Goal: Feedback & Contribution: Leave review/rating

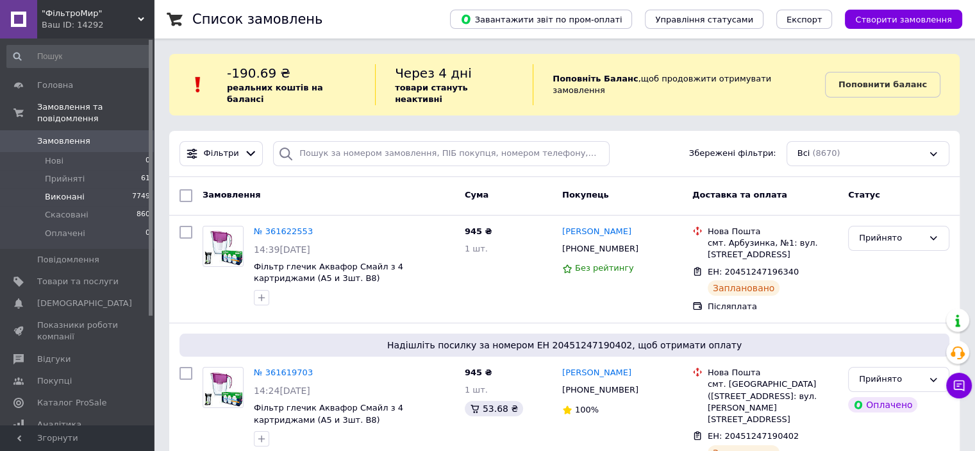
click at [79, 191] on span "Виконані" at bounding box center [65, 197] width 40 height 12
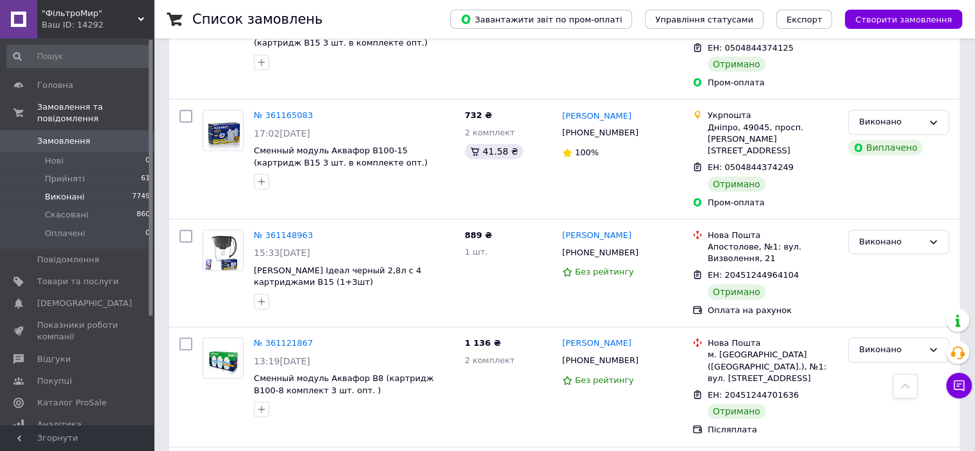
scroll to position [769, 0]
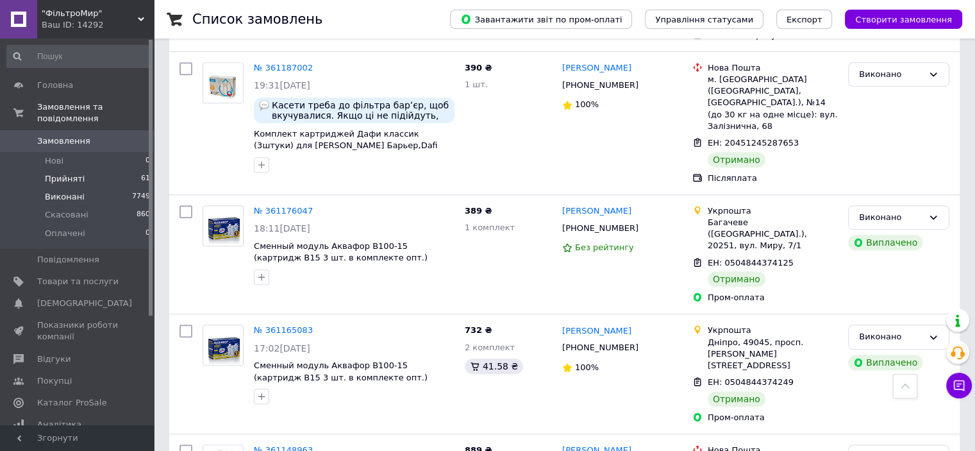
click at [85, 170] on li "Прийняті 61" at bounding box center [79, 179] width 158 height 18
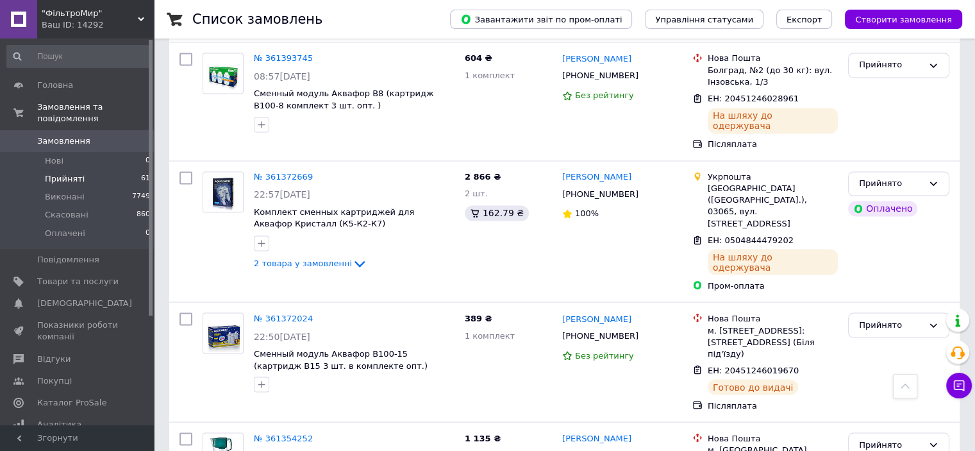
scroll to position [2244, 0]
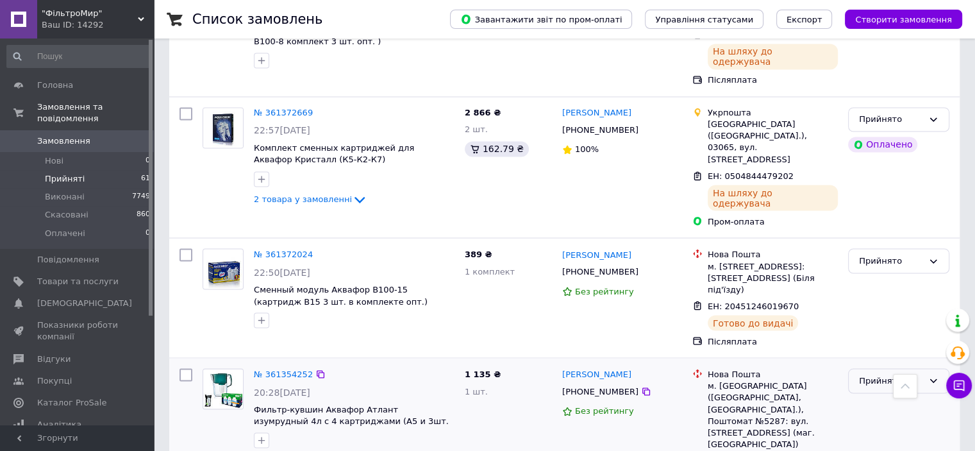
click at [941, 368] on div "Прийнято" at bounding box center [898, 380] width 101 height 25
click at [895, 396] on li "Виконано" at bounding box center [899, 408] width 100 height 24
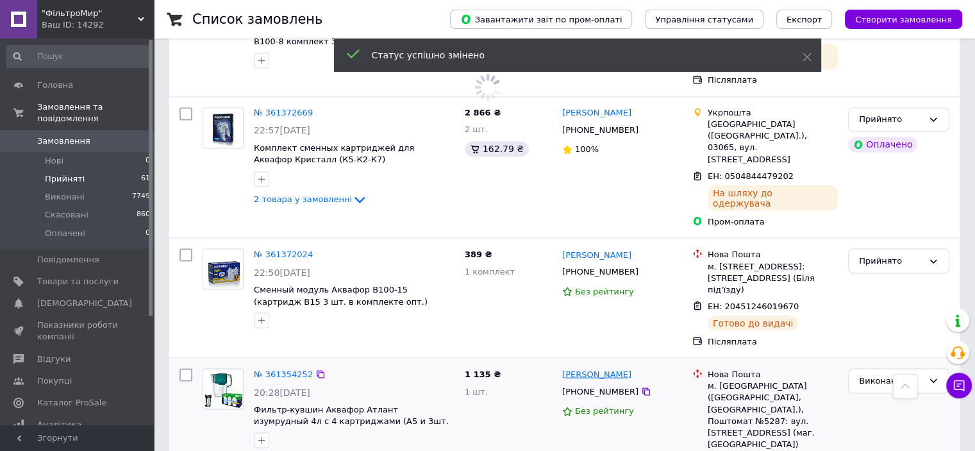
click at [620, 368] on link "[PERSON_NAME]" at bounding box center [596, 374] width 69 height 12
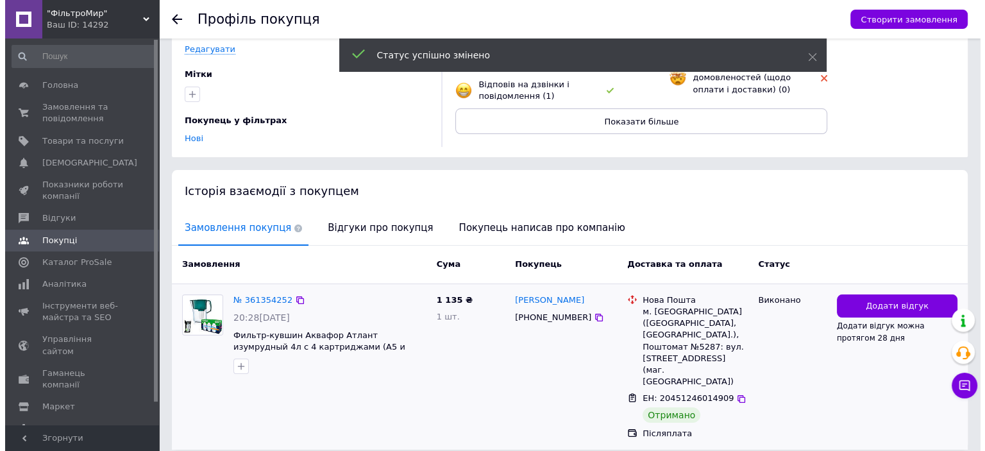
scroll to position [153, 0]
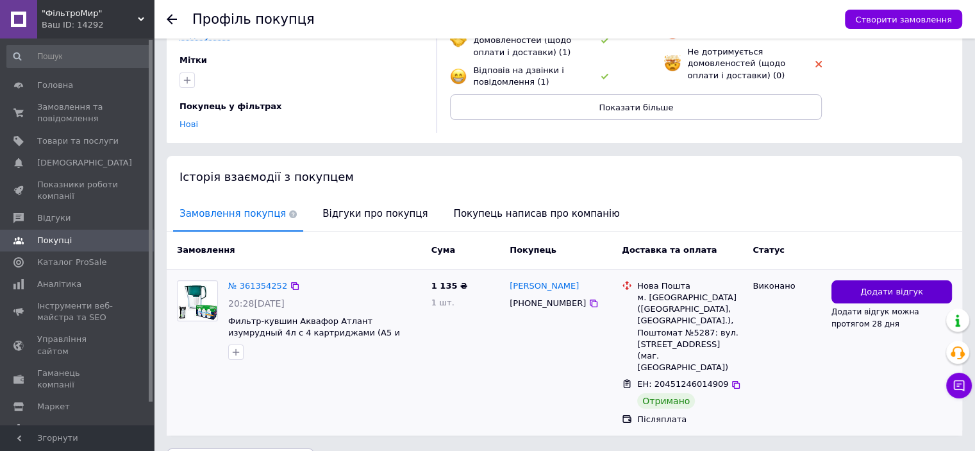
click at [907, 286] on span "Додати відгук" at bounding box center [891, 292] width 63 height 12
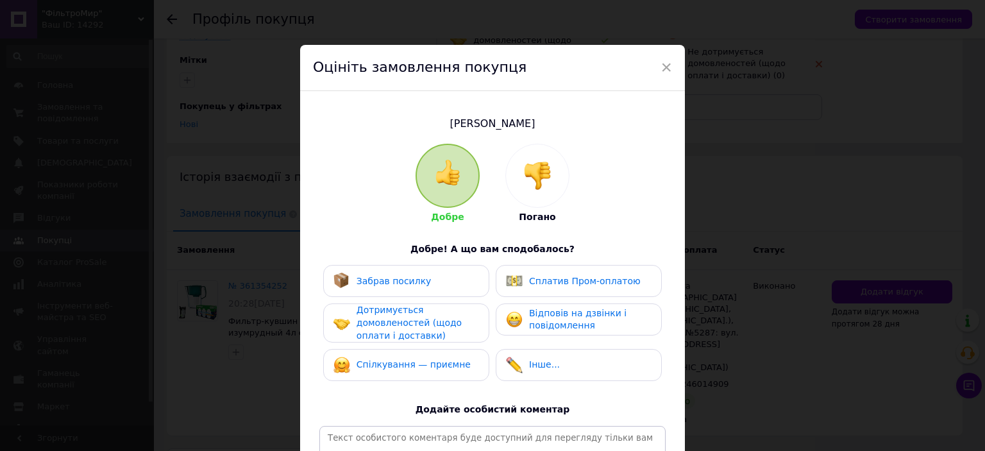
click at [435, 285] on div "Забрав посилку" at bounding box center [406, 280] width 146 height 17
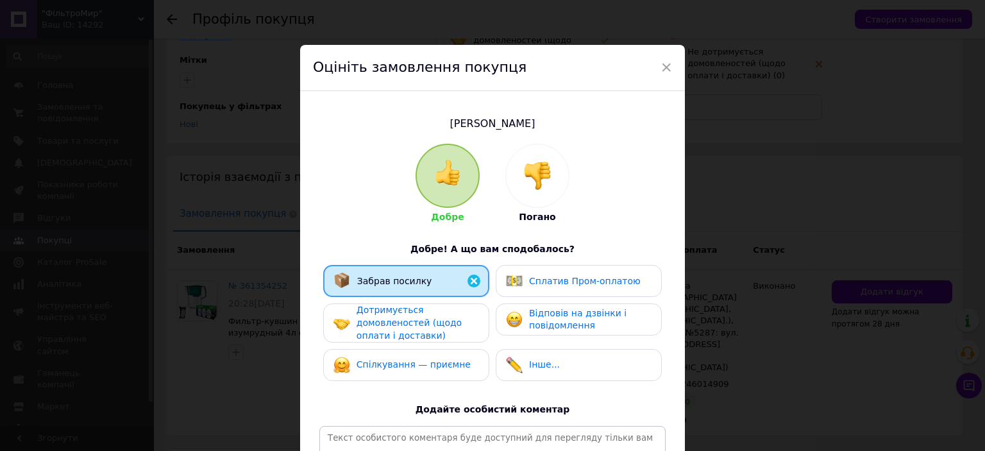
click at [435, 319] on span "Дотримується домовленостей (щодо оплати і доставки)" at bounding box center [408, 322] width 105 height 35
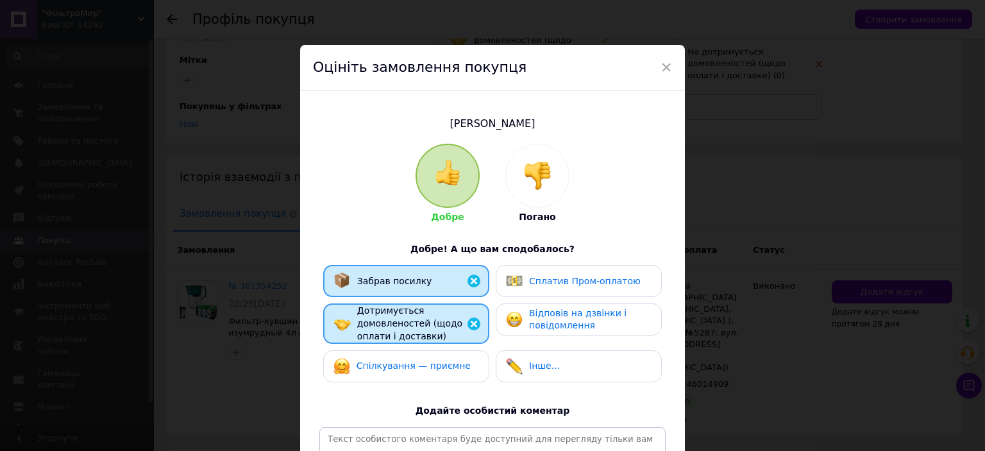
click at [436, 373] on div "Спілкування — приємне" at bounding box center [401, 366] width 137 height 17
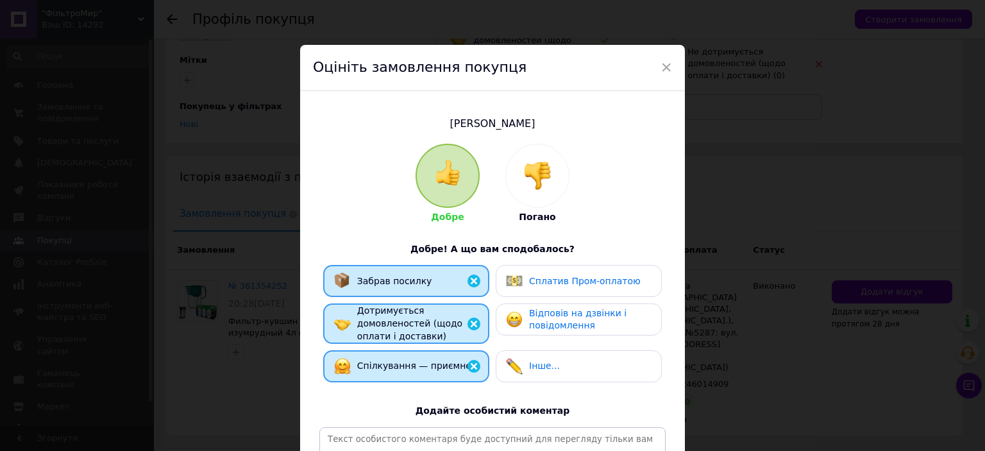
click at [603, 317] on span "Відповів на дзвінки і повідомлення" at bounding box center [577, 319] width 97 height 23
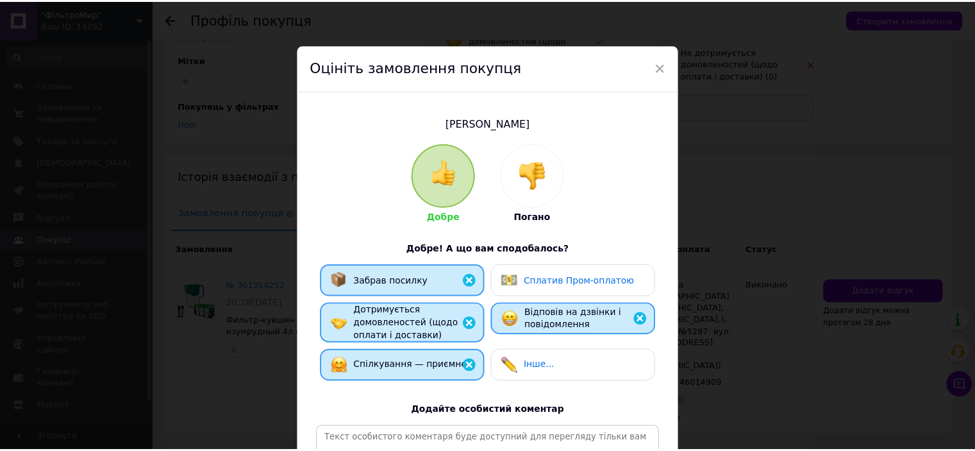
scroll to position [188, 0]
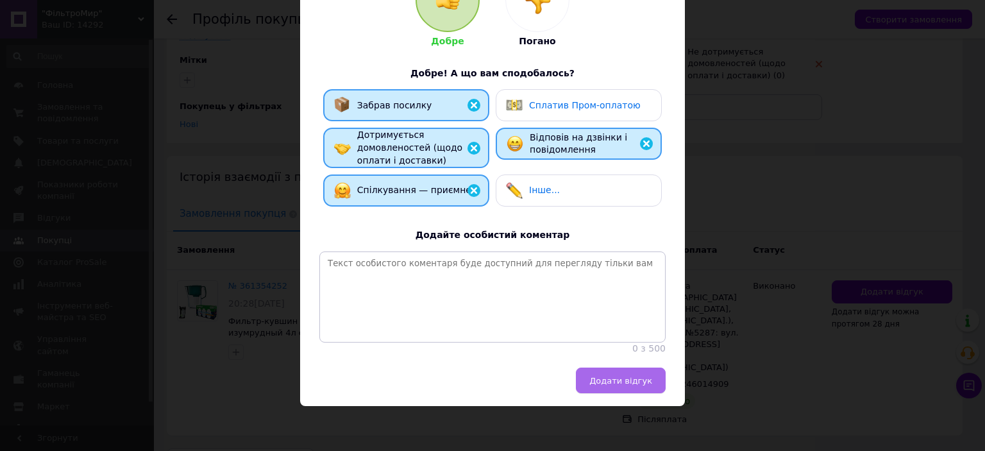
click at [623, 380] on span "Додати відгук" at bounding box center [620, 381] width 63 height 10
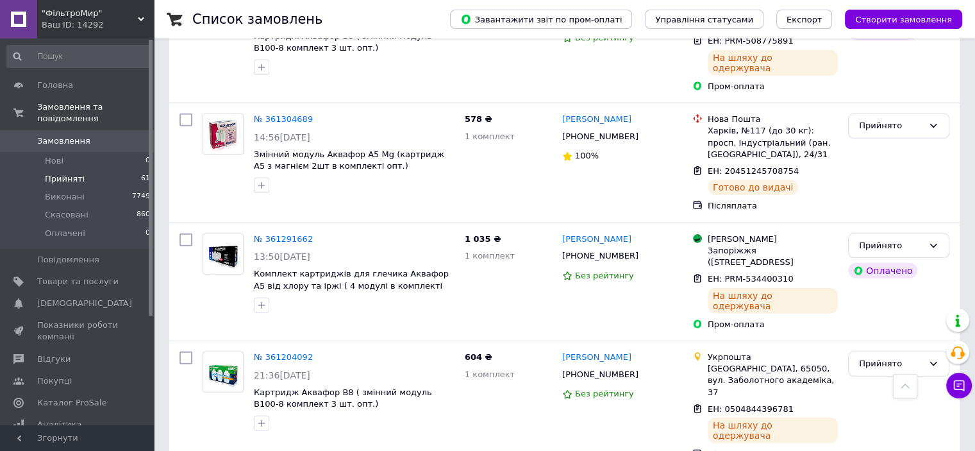
scroll to position [3719, 0]
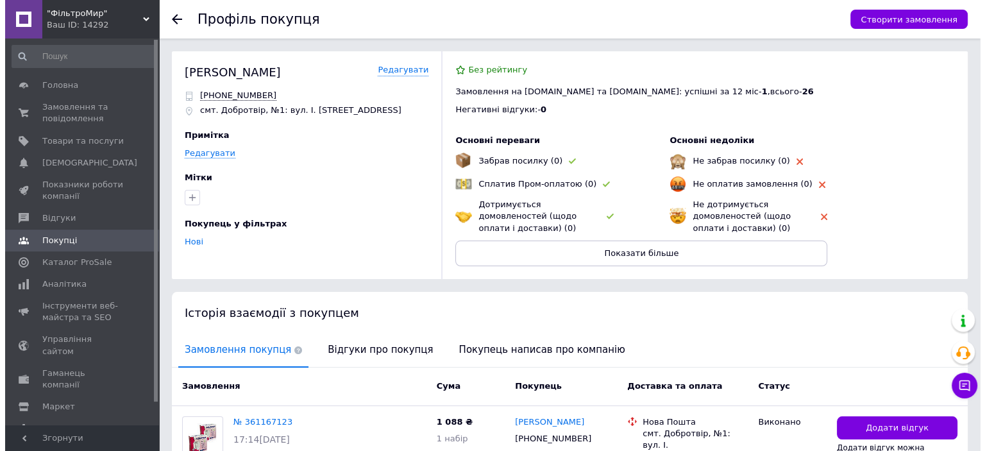
scroll to position [113, 0]
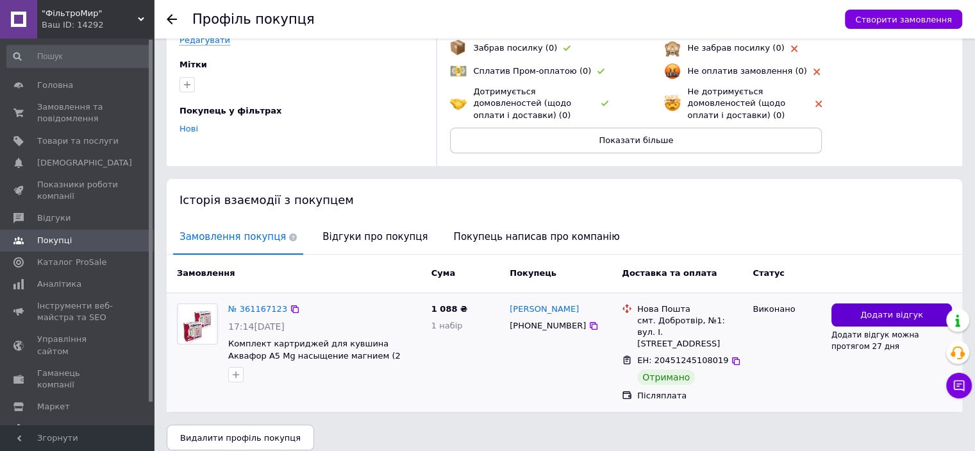
click at [883, 314] on span "Додати відгук" at bounding box center [891, 315] width 63 height 12
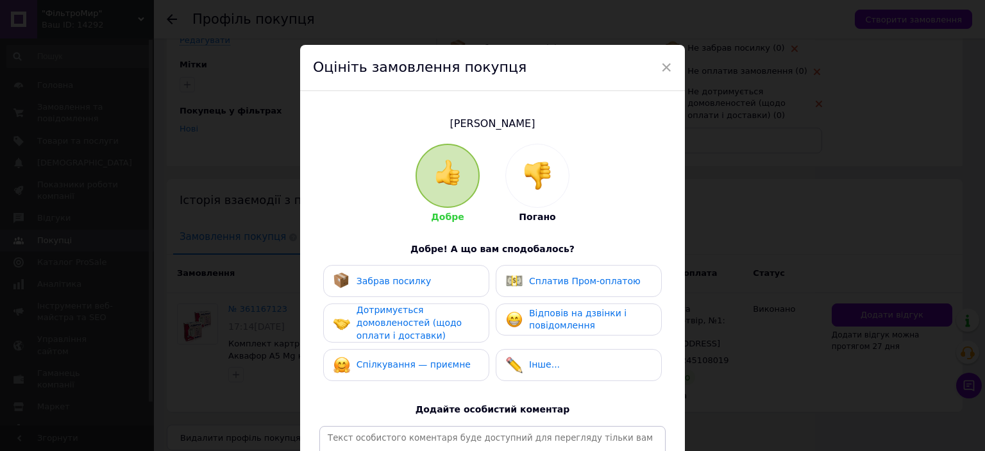
drag, startPoint x: 420, startPoint y: 281, endPoint x: 431, endPoint y: 287, distance: 12.6
click at [423, 283] on div "Забрав посилку" at bounding box center [406, 280] width 146 height 17
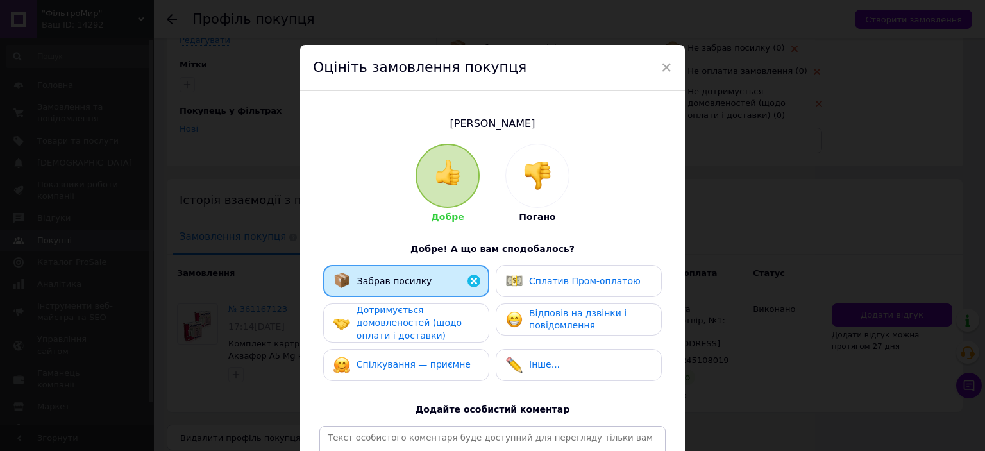
click at [431, 317] on span "Дотримується домовленостей (щодо оплати і доставки)" at bounding box center [408, 322] width 105 height 35
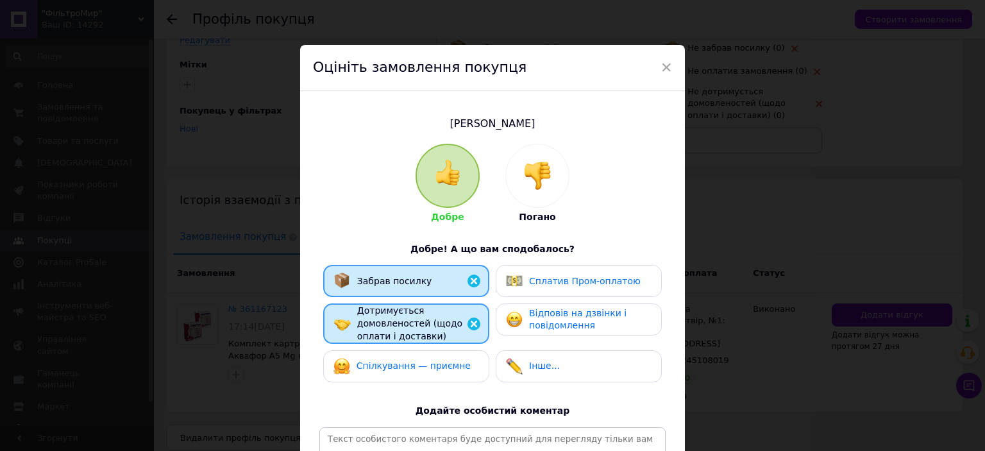
drag, startPoint x: 432, startPoint y: 356, endPoint x: 448, endPoint y: 356, distance: 16.0
click at [434, 356] on div "Спілкування — приємне" at bounding box center [406, 366] width 166 height 32
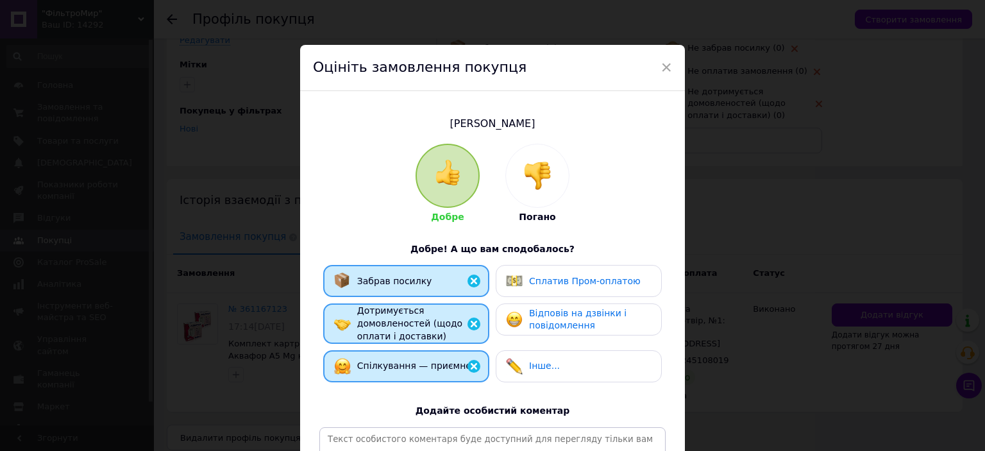
click at [562, 314] on span "Відповів на дзвінки і повідомлення" at bounding box center [577, 319] width 97 height 23
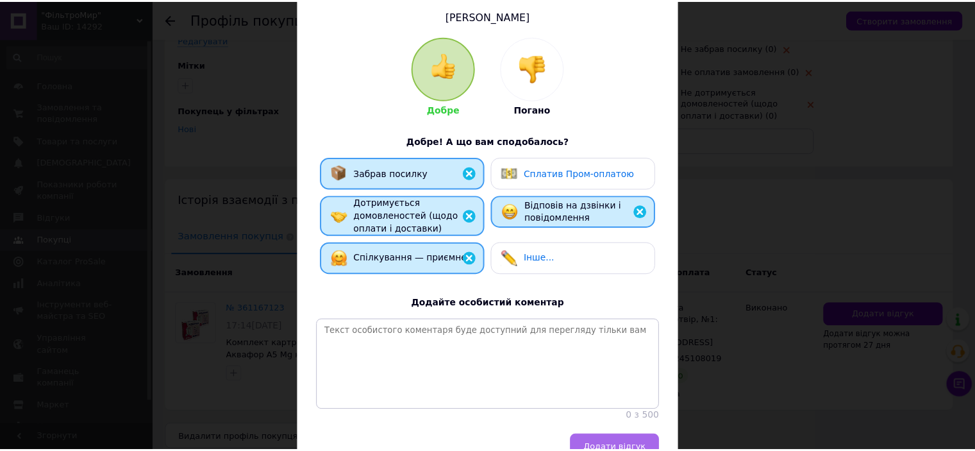
scroll to position [188, 0]
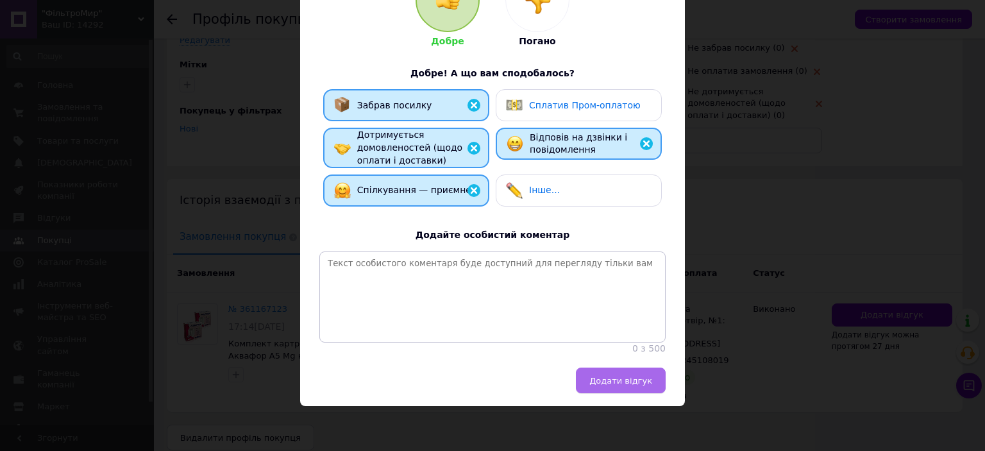
click at [602, 376] on span "Додати відгук" at bounding box center [620, 381] width 63 height 10
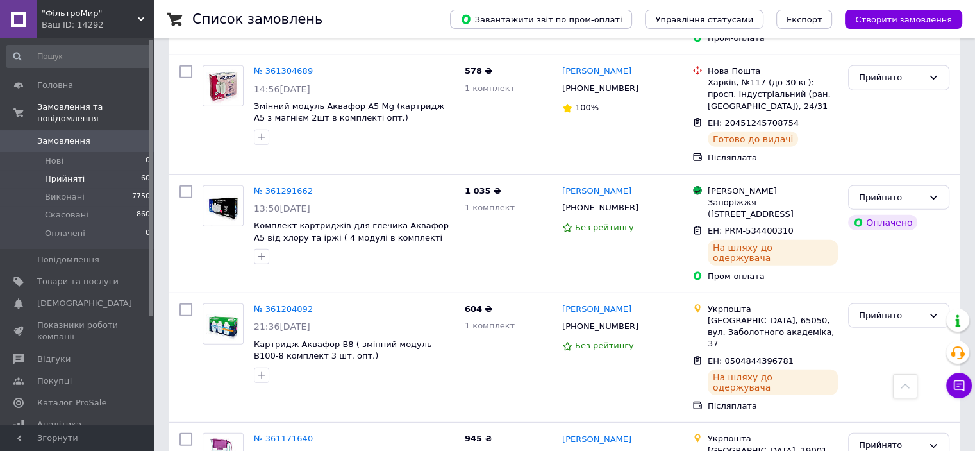
scroll to position [3527, 0]
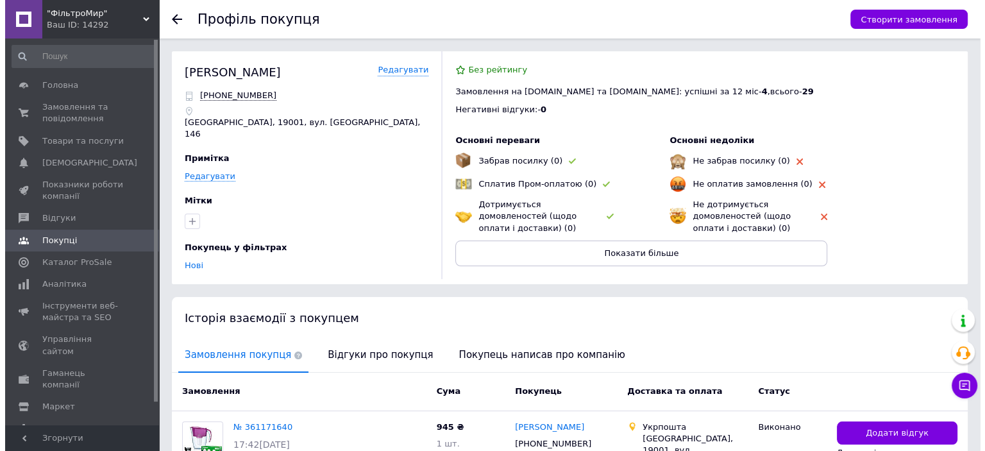
scroll to position [113, 0]
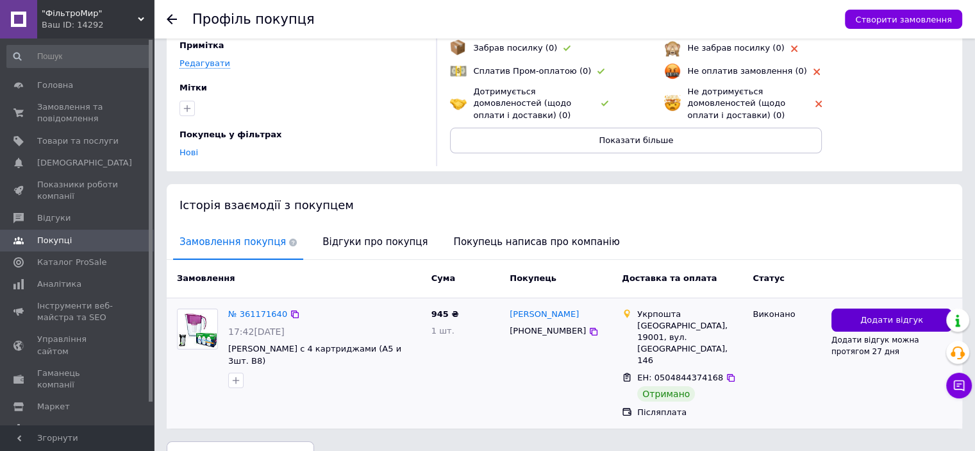
click at [892, 315] on span "Додати відгук" at bounding box center [891, 320] width 63 height 12
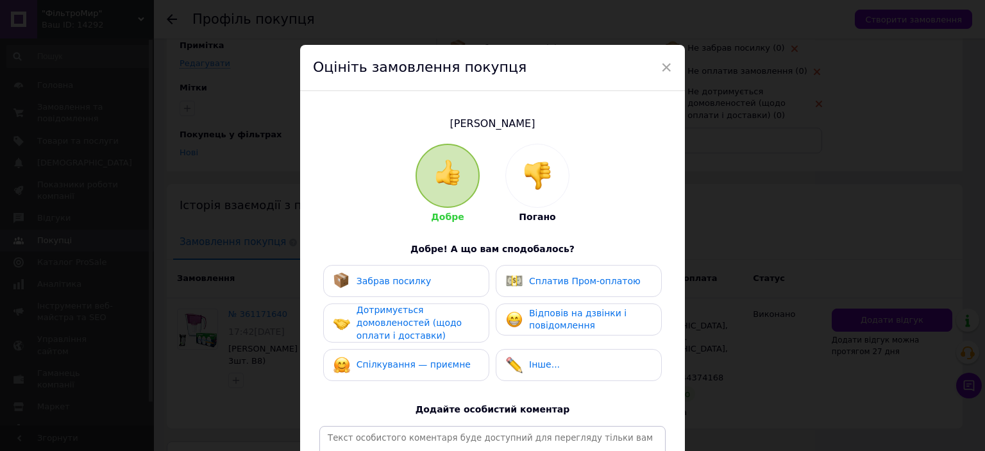
drag, startPoint x: 441, startPoint y: 280, endPoint x: 448, endPoint y: 326, distance: 46.6
click at [443, 286] on div "Забрав посилку" at bounding box center [406, 280] width 146 height 17
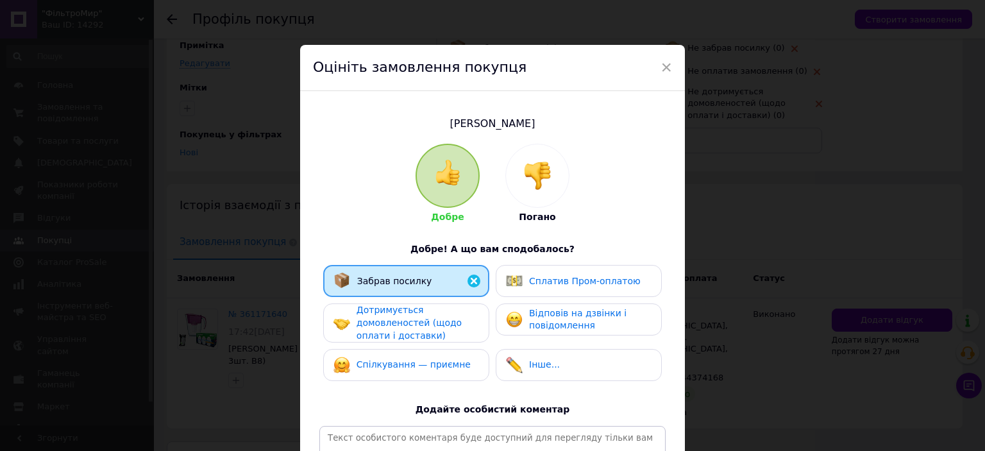
drag, startPoint x: 448, startPoint y: 327, endPoint x: 446, endPoint y: 353, distance: 26.3
click at [447, 327] on div "Дотримується домовленостей (щодо оплати і доставки)" at bounding box center [417, 323] width 122 height 38
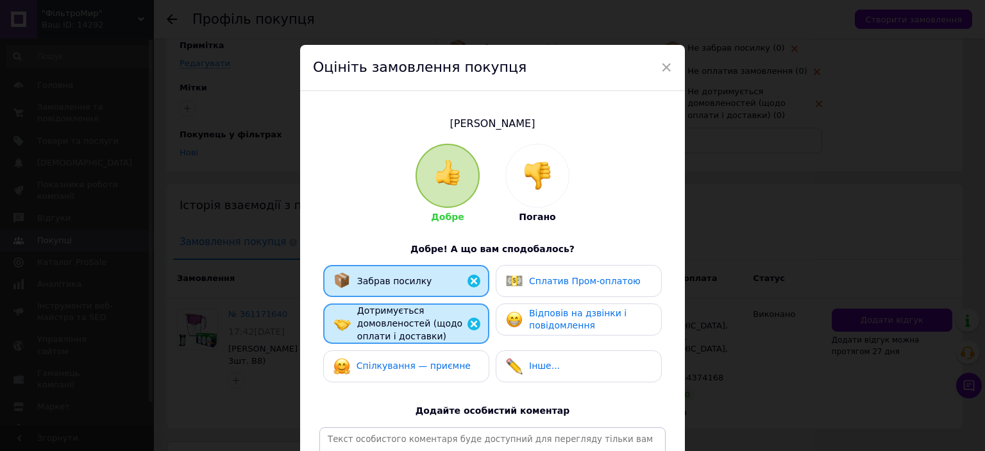
drag, startPoint x: 446, startPoint y: 361, endPoint x: 560, endPoint y: 323, distance: 120.4
click at [449, 361] on span "Спілкування — приємне" at bounding box center [413, 365] width 114 height 10
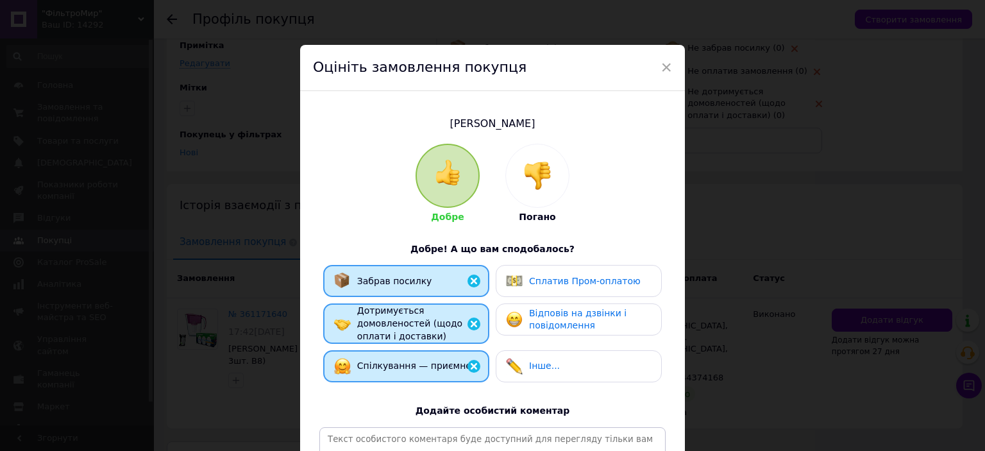
click at [560, 323] on span "Відповів на дзвінки і повідомлення" at bounding box center [577, 319] width 97 height 23
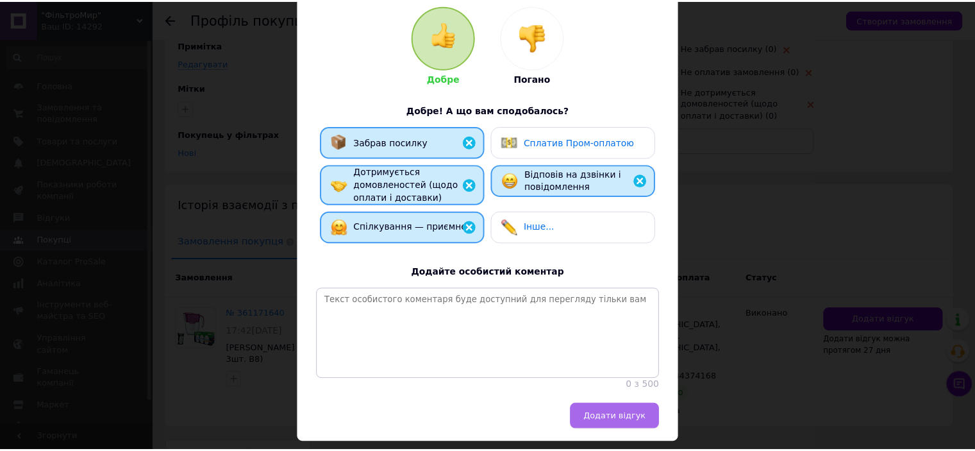
scroll to position [188, 0]
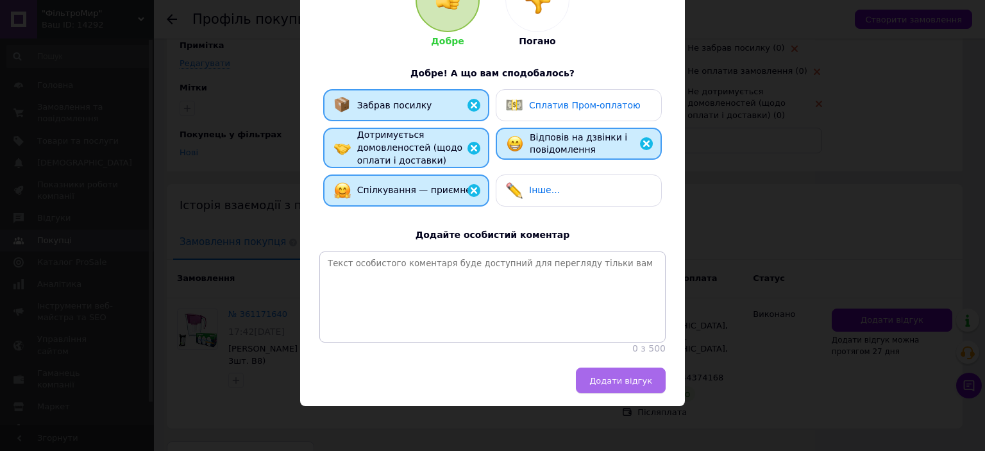
click at [608, 381] on span "Додати відгук" at bounding box center [620, 381] width 63 height 10
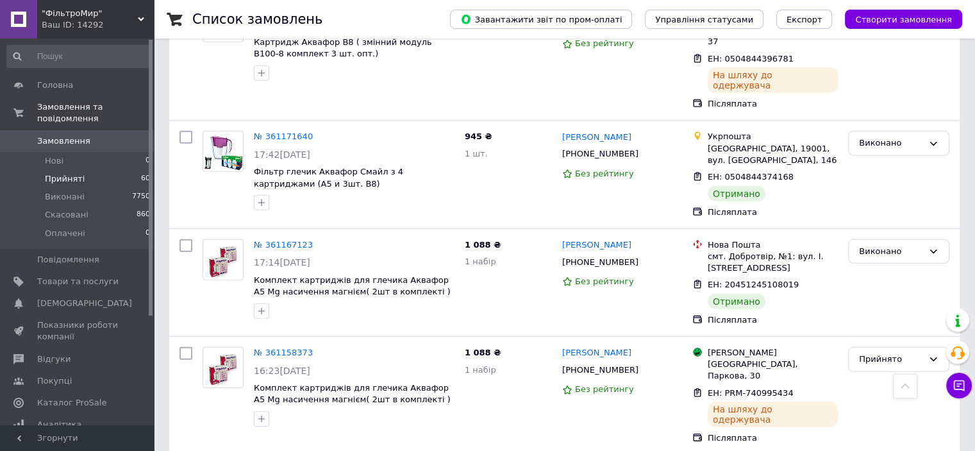
scroll to position [3912, 0]
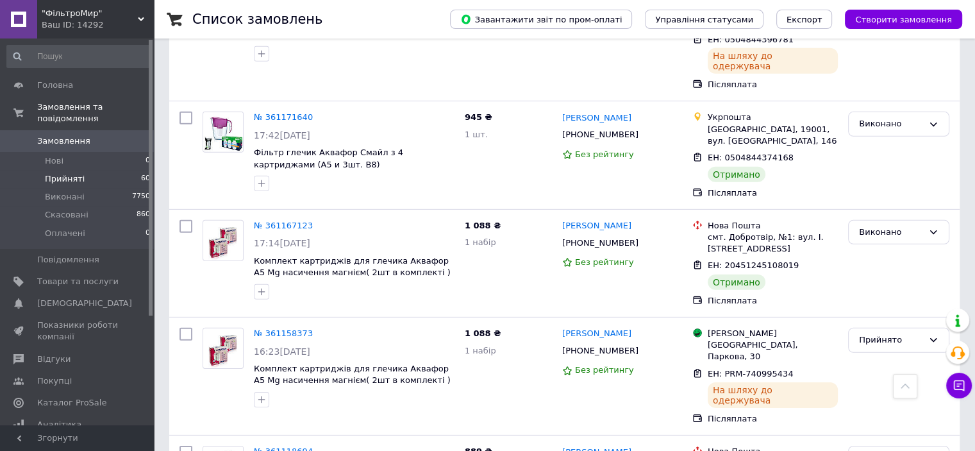
drag, startPoint x: 894, startPoint y: 182, endPoint x: 671, endPoint y: 154, distance: 224.3
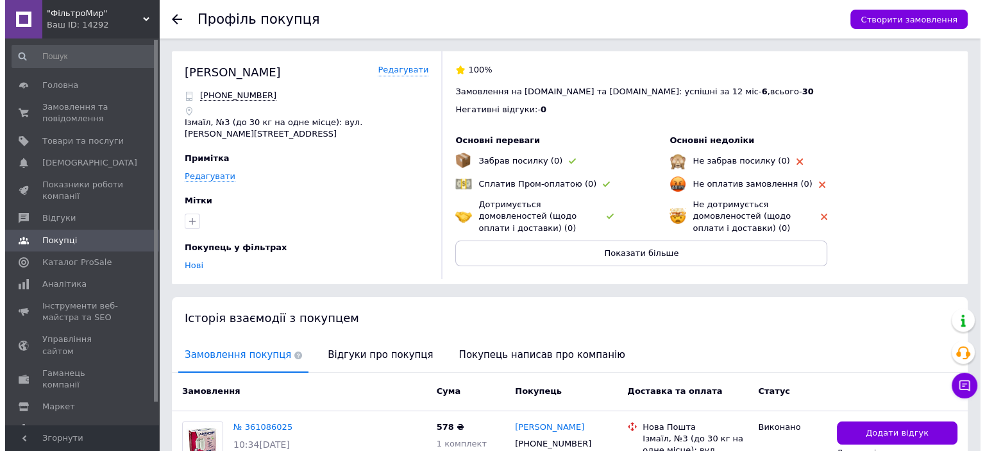
scroll to position [124, 0]
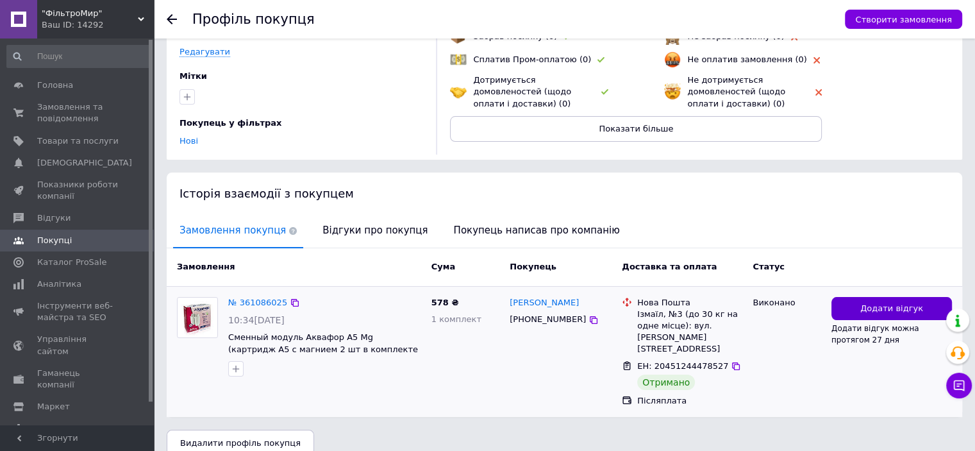
click at [889, 303] on span "Додати відгук" at bounding box center [891, 309] width 63 height 12
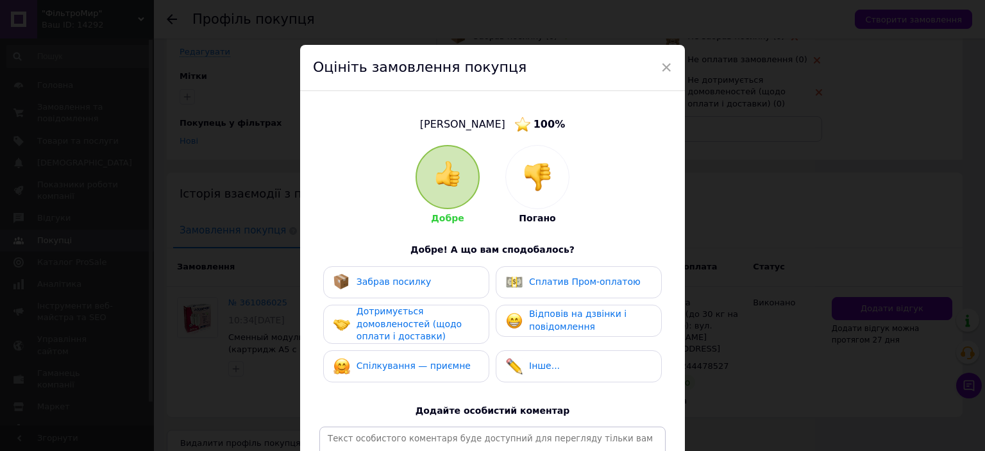
click at [424, 275] on div "Забрав посилку" at bounding box center [406, 282] width 146 height 17
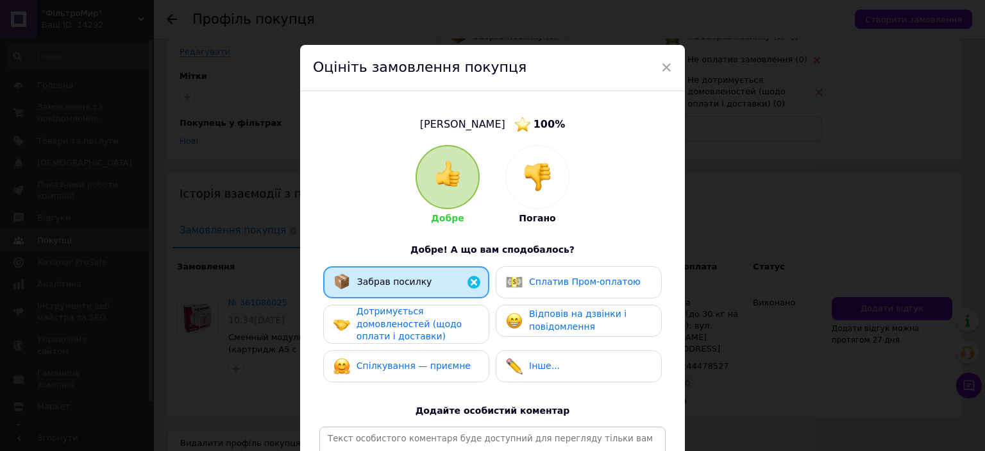
drag, startPoint x: 437, startPoint y: 321, endPoint x: 428, endPoint y: 360, distance: 39.4
click at [437, 324] on span "Дотримується домовленостей (щодо оплати і доставки)" at bounding box center [408, 323] width 105 height 35
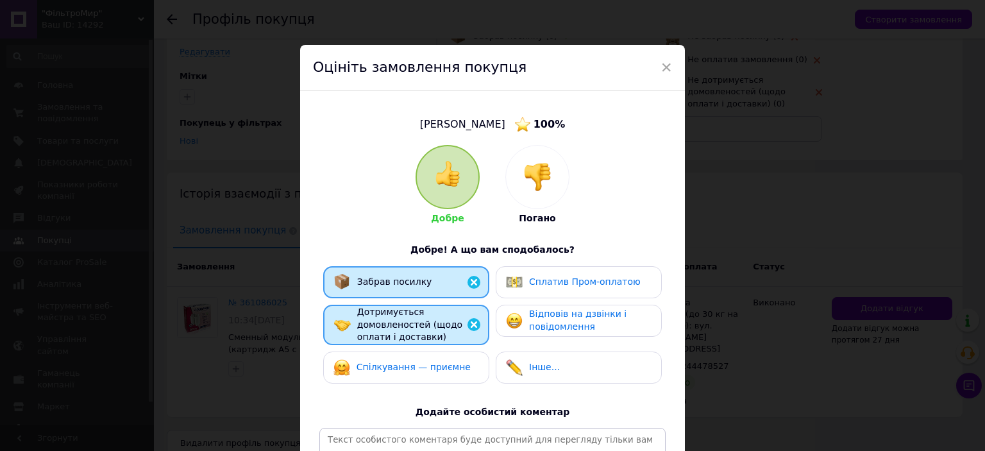
drag, startPoint x: 428, startPoint y: 362, endPoint x: 553, endPoint y: 353, distance: 125.3
click at [432, 362] on span "Спілкування — приємне" at bounding box center [413, 367] width 114 height 10
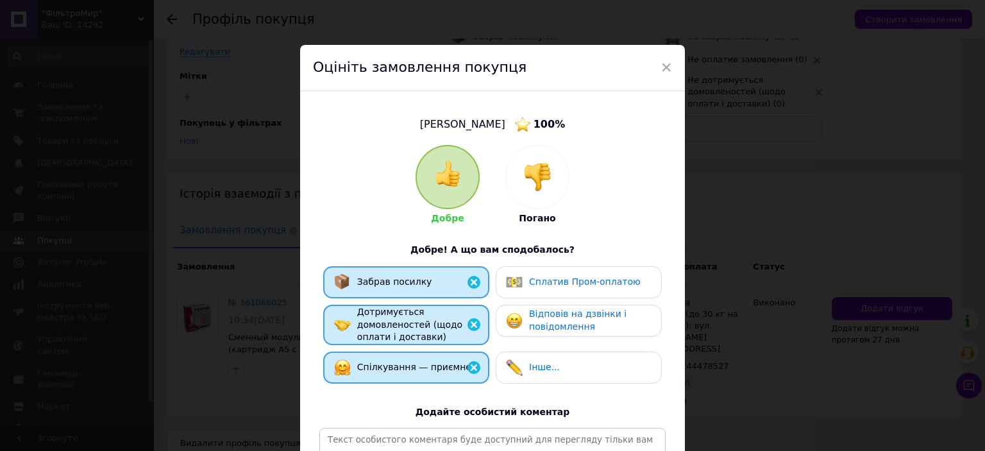
click at [582, 337] on div "Забрав посилку Сплатив Пром-оплатою Дотримується домовленостей (щодо оплати і д…" at bounding box center [492, 328] width 346 height 124
click at [598, 316] on span "Відповів на дзвінки і повідомлення" at bounding box center [577, 319] width 97 height 23
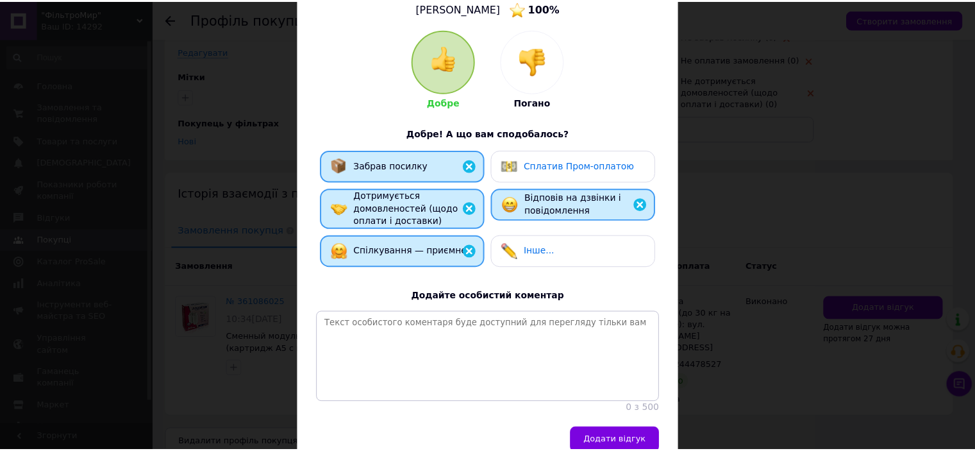
scroll to position [189, 0]
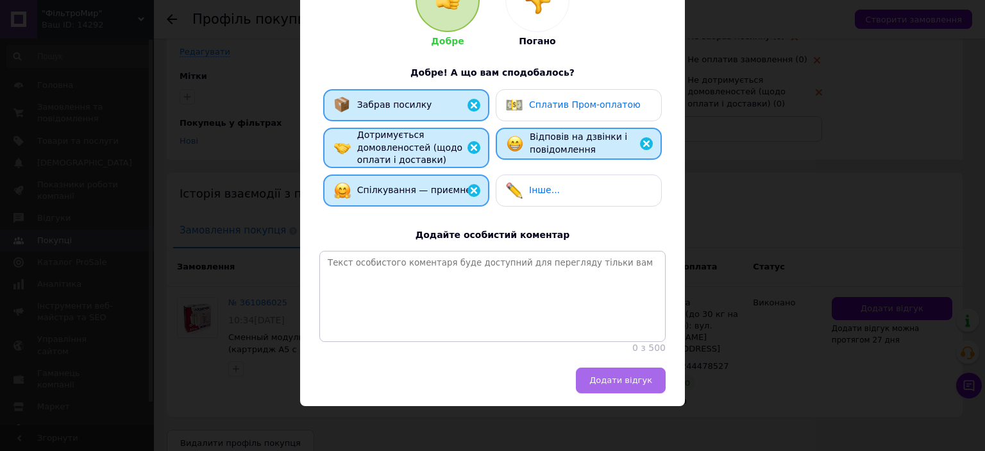
click at [615, 375] on span "Додати відгук" at bounding box center [620, 380] width 63 height 10
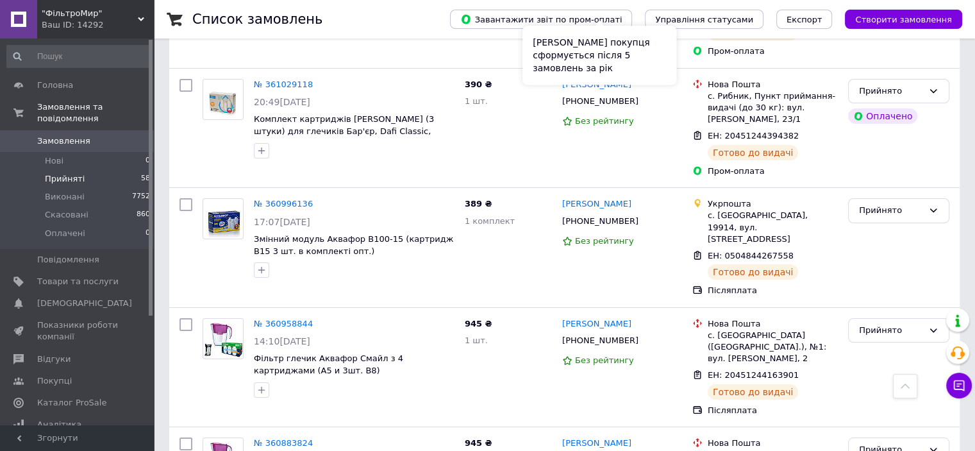
scroll to position [4809, 0]
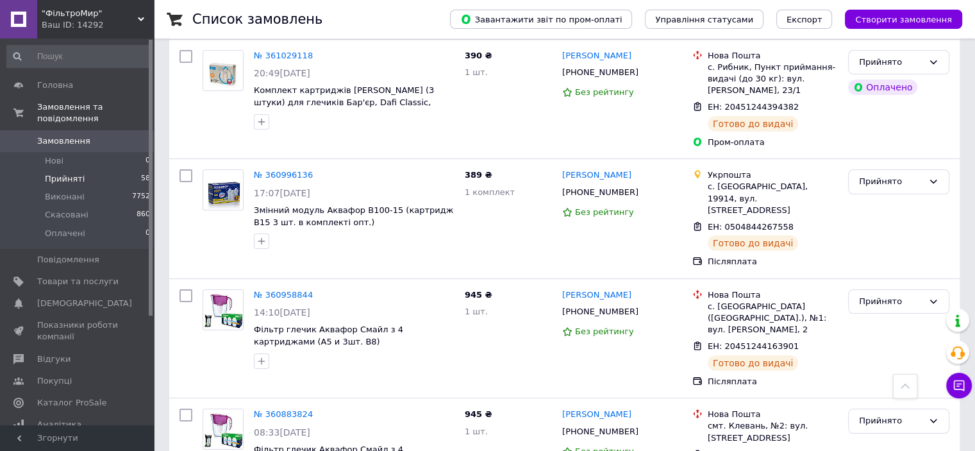
drag, startPoint x: 932, startPoint y: 167, endPoint x: 885, endPoint y: 181, distance: 48.5
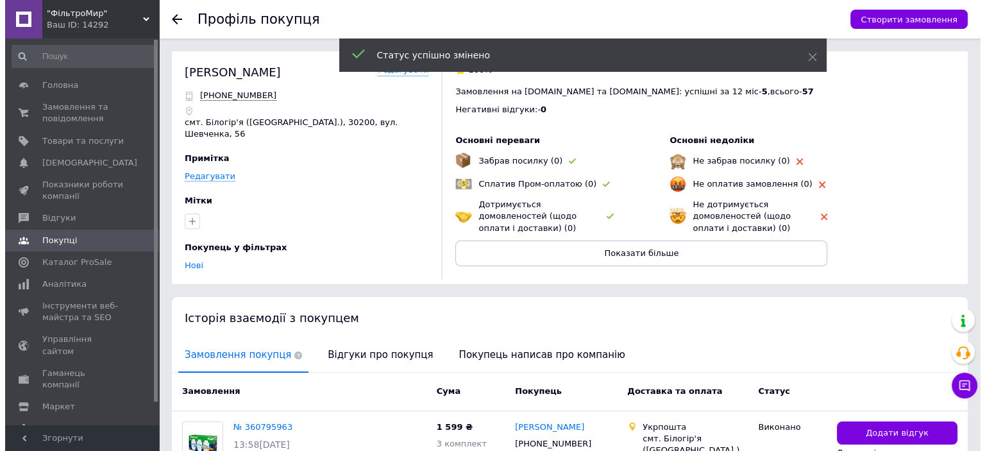
scroll to position [124, 0]
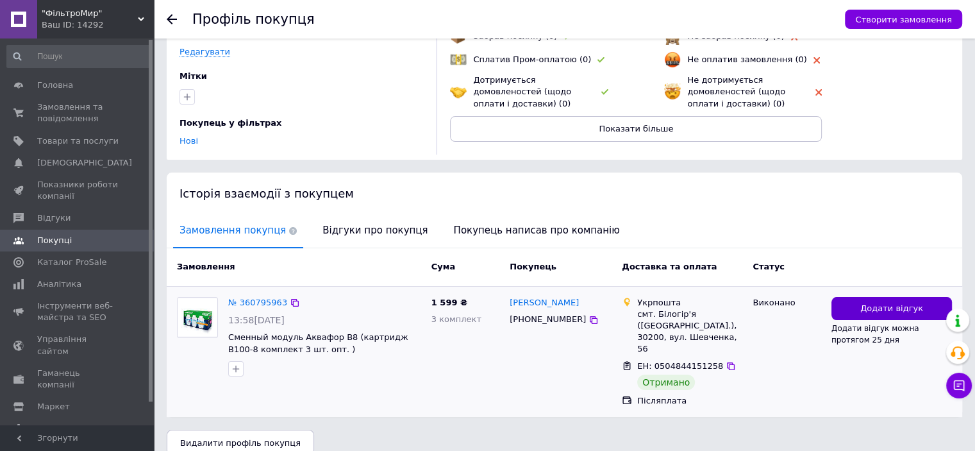
click at [871, 303] on span "Додати відгук" at bounding box center [891, 309] width 63 height 12
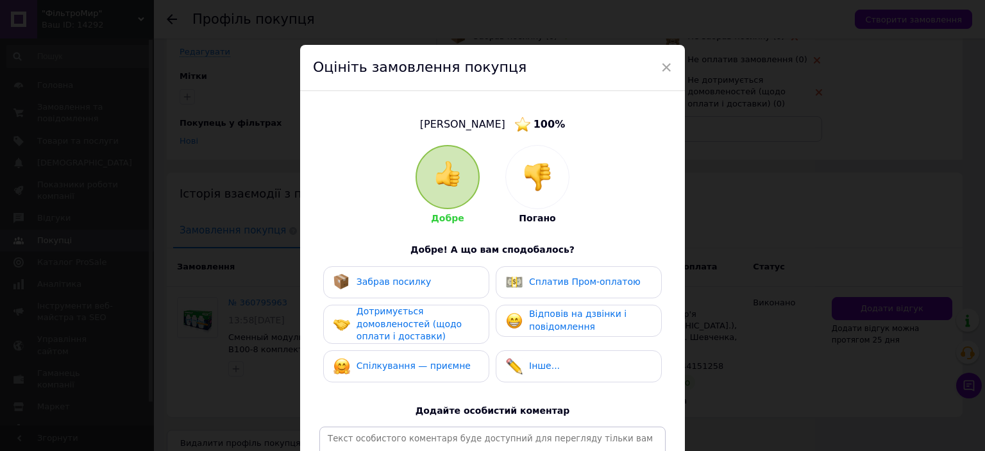
click at [403, 299] on div "Забрав посилку Сплатив Пром-оплатою Дотримується домовленостей (щодо оплати і д…" at bounding box center [492, 327] width 346 height 122
click at [419, 272] on div "Забрав посилку" at bounding box center [406, 282] width 166 height 32
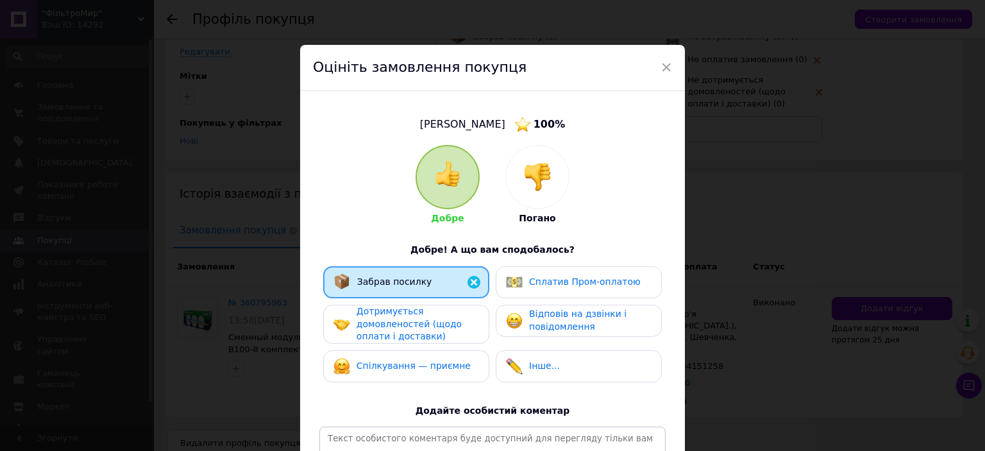
drag, startPoint x: 422, startPoint y: 320, endPoint x: 428, endPoint y: 343, distance: 24.0
click at [423, 321] on span "Дотримується домовленостей (щодо оплати і доставки)" at bounding box center [408, 323] width 105 height 35
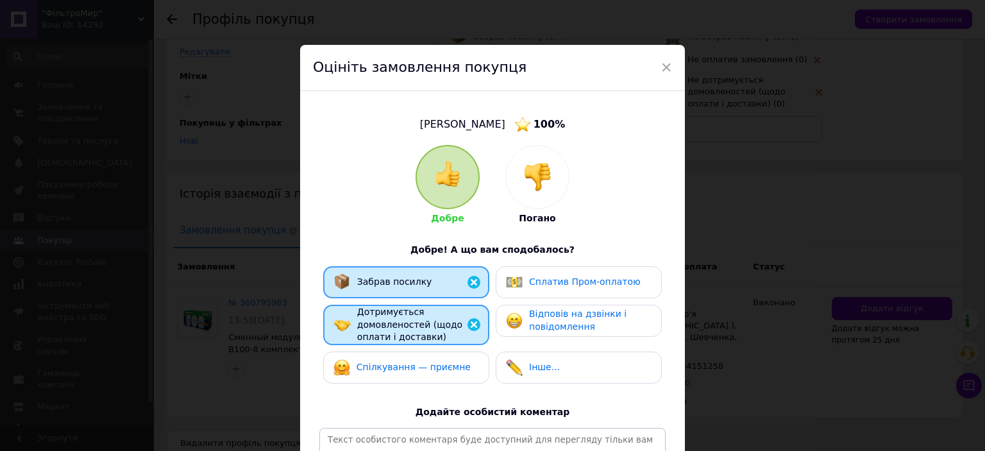
click at [433, 364] on span "Спілкування — приємне" at bounding box center [413, 367] width 114 height 10
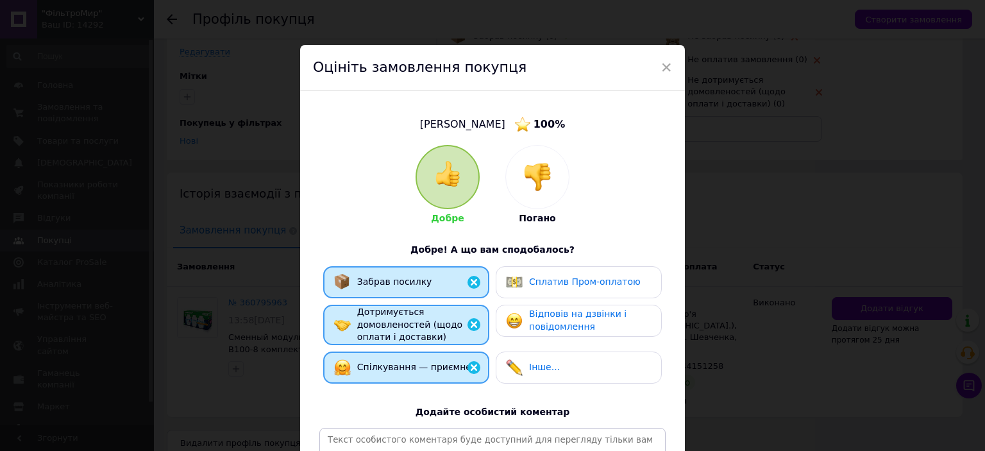
click at [572, 321] on span "Відповів на дзвінки і повідомлення" at bounding box center [577, 319] width 97 height 23
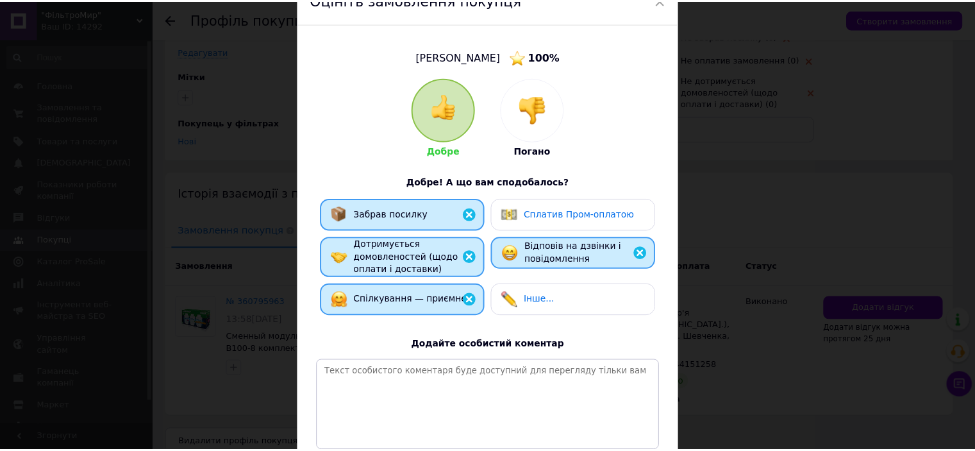
scroll to position [189, 0]
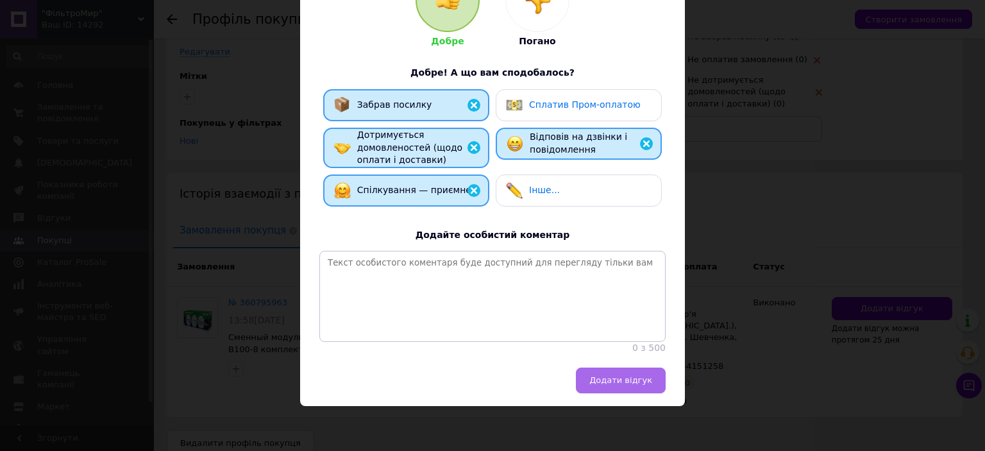
click at [608, 379] on span "Додати відгук" at bounding box center [620, 380] width 63 height 10
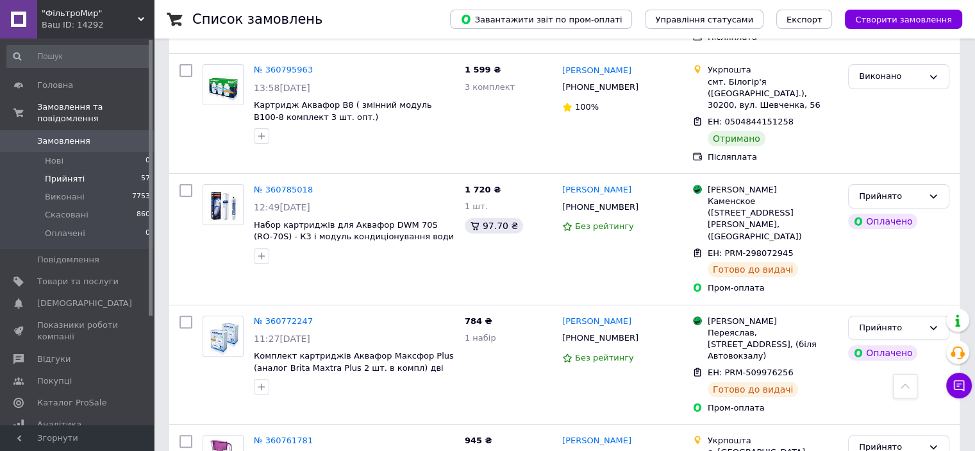
scroll to position [5258, 0]
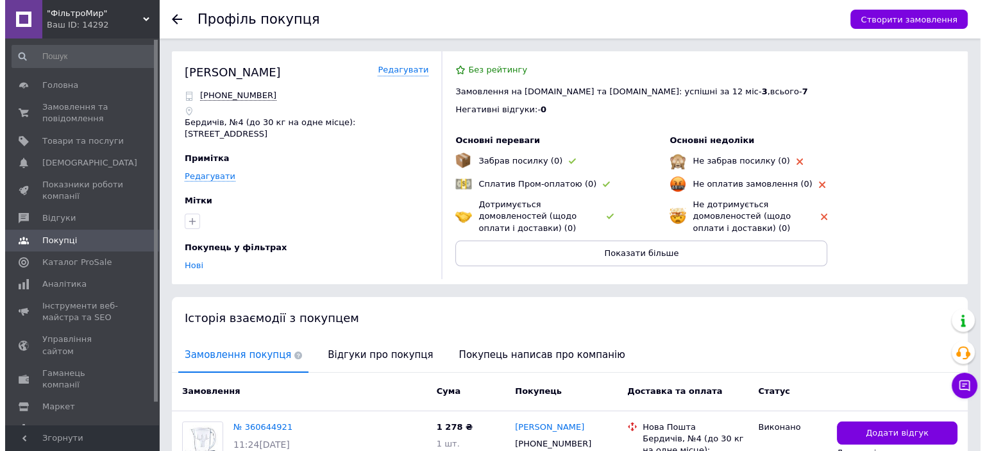
scroll to position [126, 0]
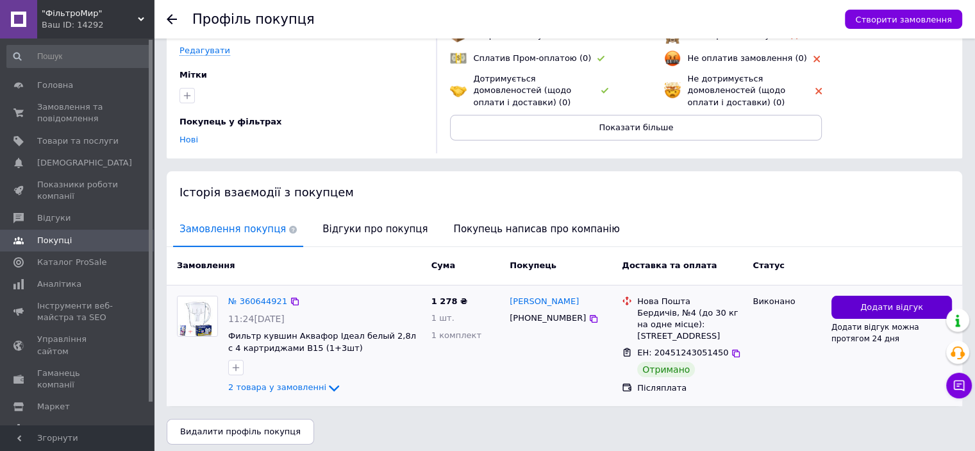
click at [862, 299] on button "Додати відгук" at bounding box center [892, 308] width 121 height 24
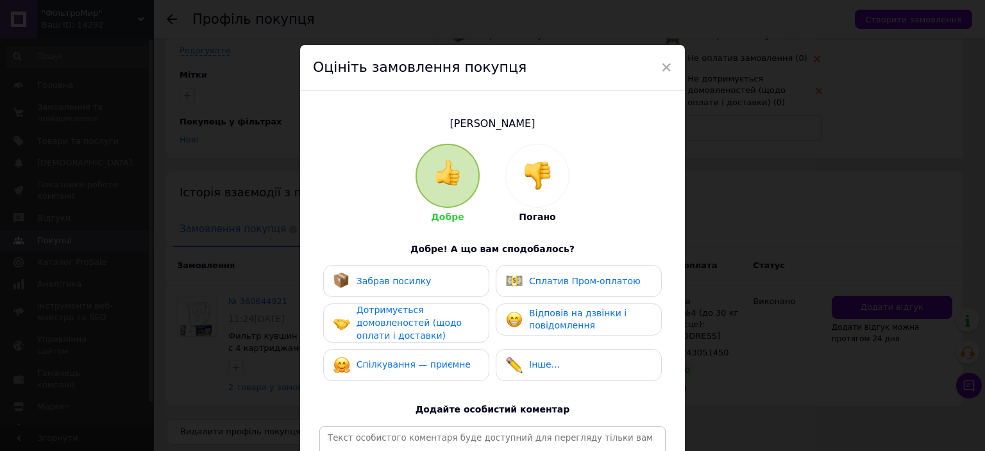
drag, startPoint x: 409, startPoint y: 281, endPoint x: 422, endPoint y: 328, distance: 47.9
click at [411, 287] on div "Забрав посилку" at bounding box center [382, 280] width 98 height 17
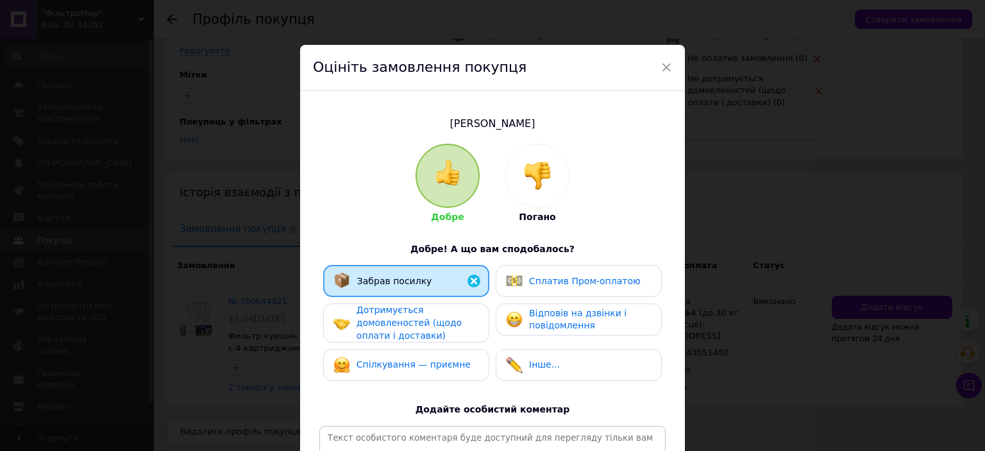
click at [425, 332] on span "Дотримується домовленостей (щодо оплати і доставки)" at bounding box center [408, 322] width 105 height 35
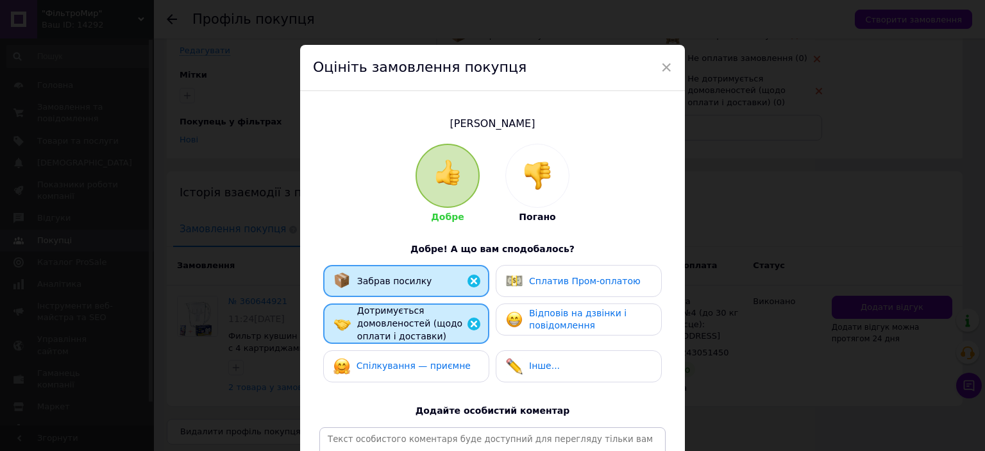
click at [444, 364] on span "Спілкування — приємне" at bounding box center [413, 365] width 114 height 10
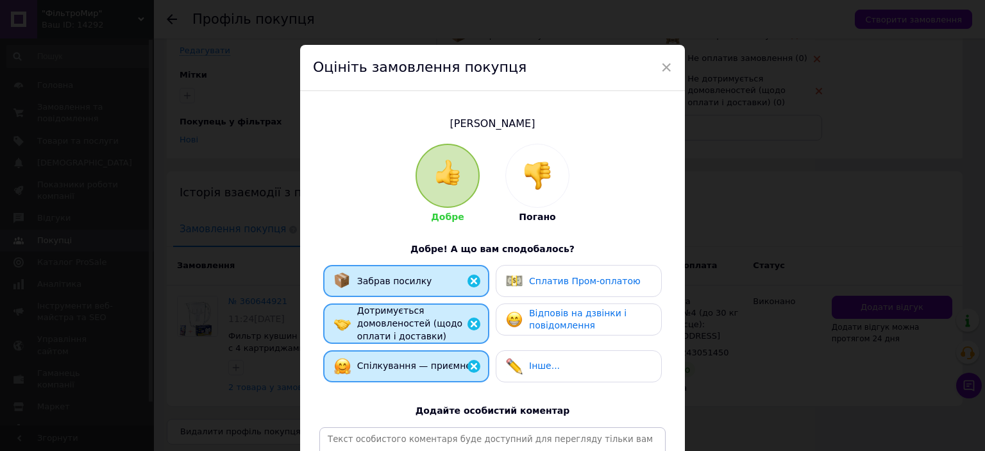
click at [542, 321] on span "Відповів на дзвінки і повідомлення" at bounding box center [577, 319] width 97 height 23
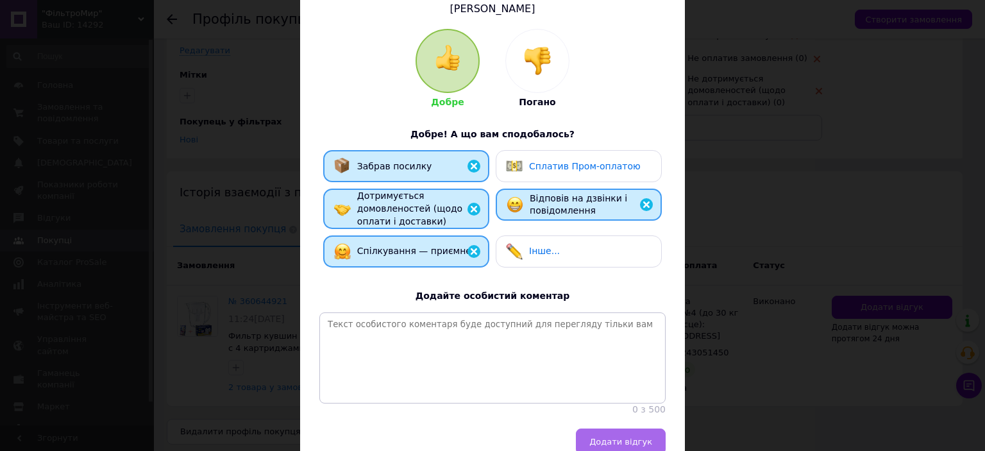
scroll to position [188, 0]
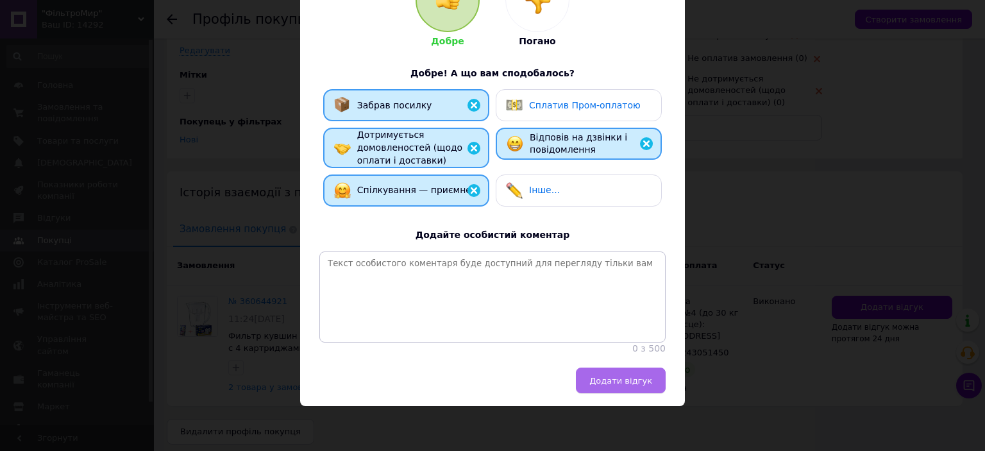
click at [605, 376] on span "Додати відгук" at bounding box center [620, 381] width 63 height 10
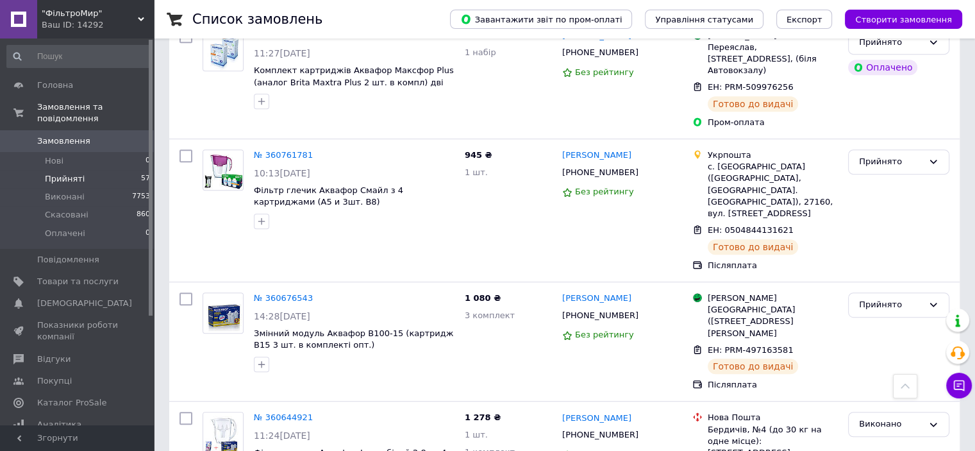
scroll to position [5600, 0]
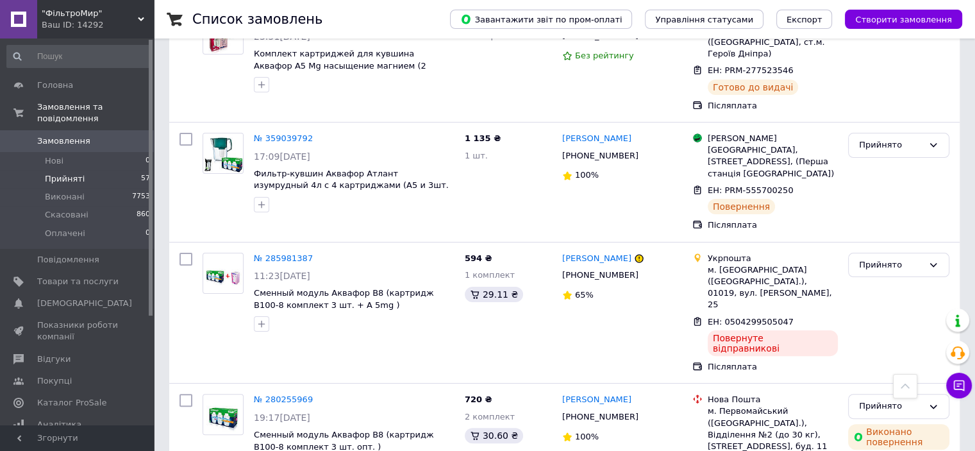
scroll to position [128, 0]
